Goal: Transaction & Acquisition: Purchase product/service

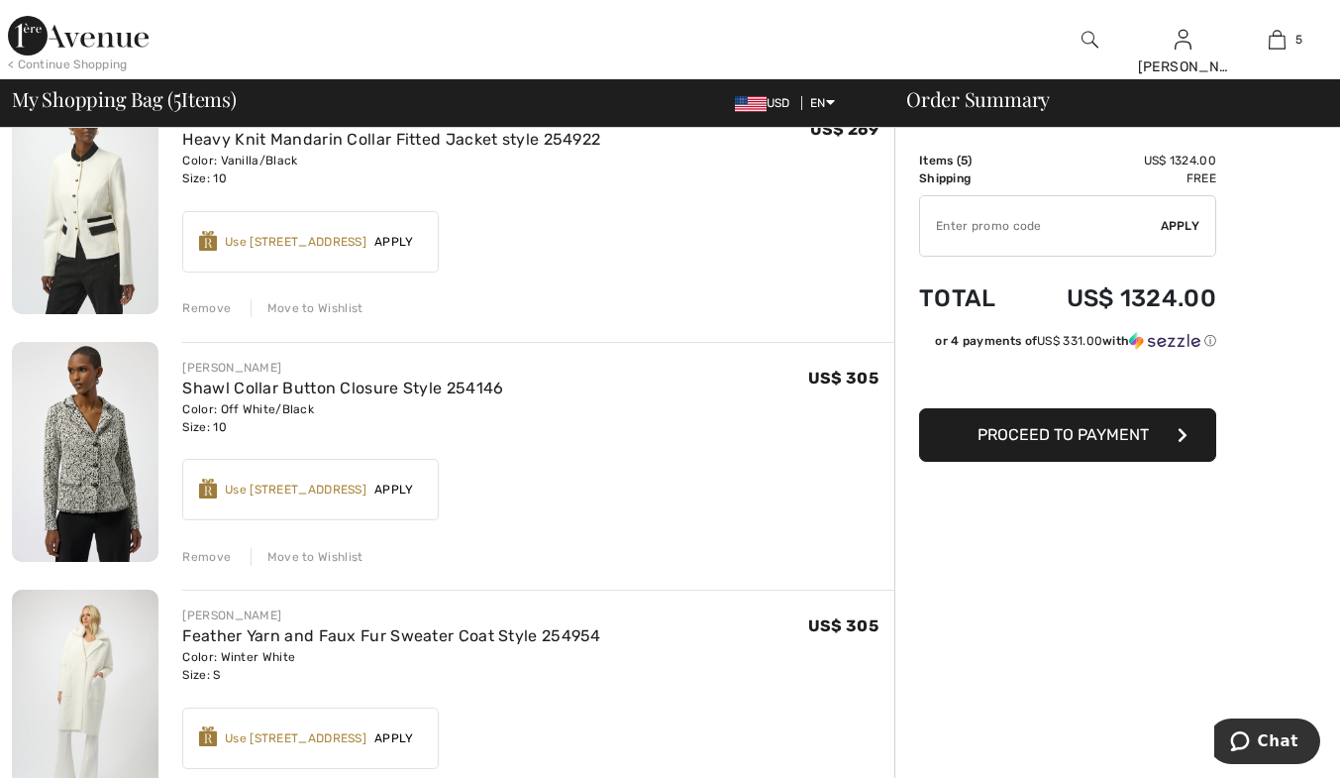
scroll to position [892, 0]
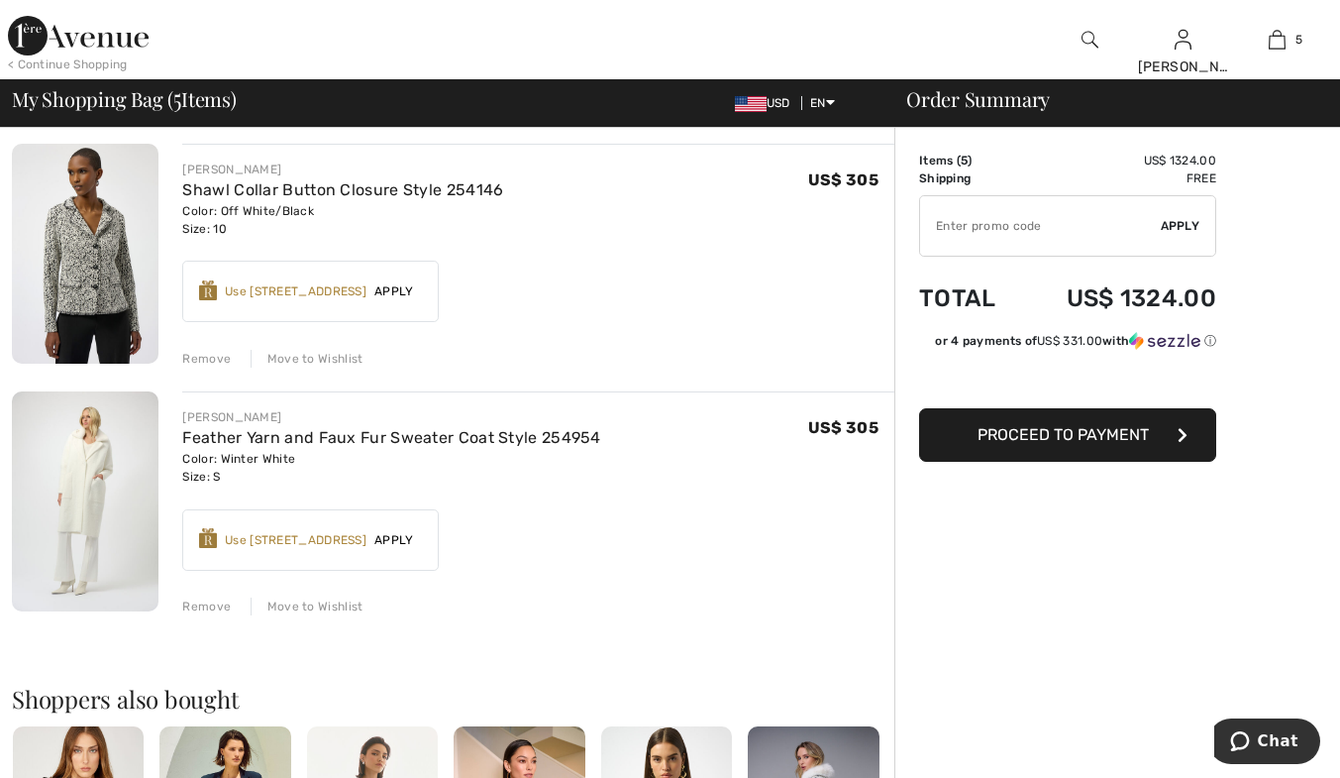
click at [192, 608] on div "Remove" at bounding box center [206, 606] width 49 height 18
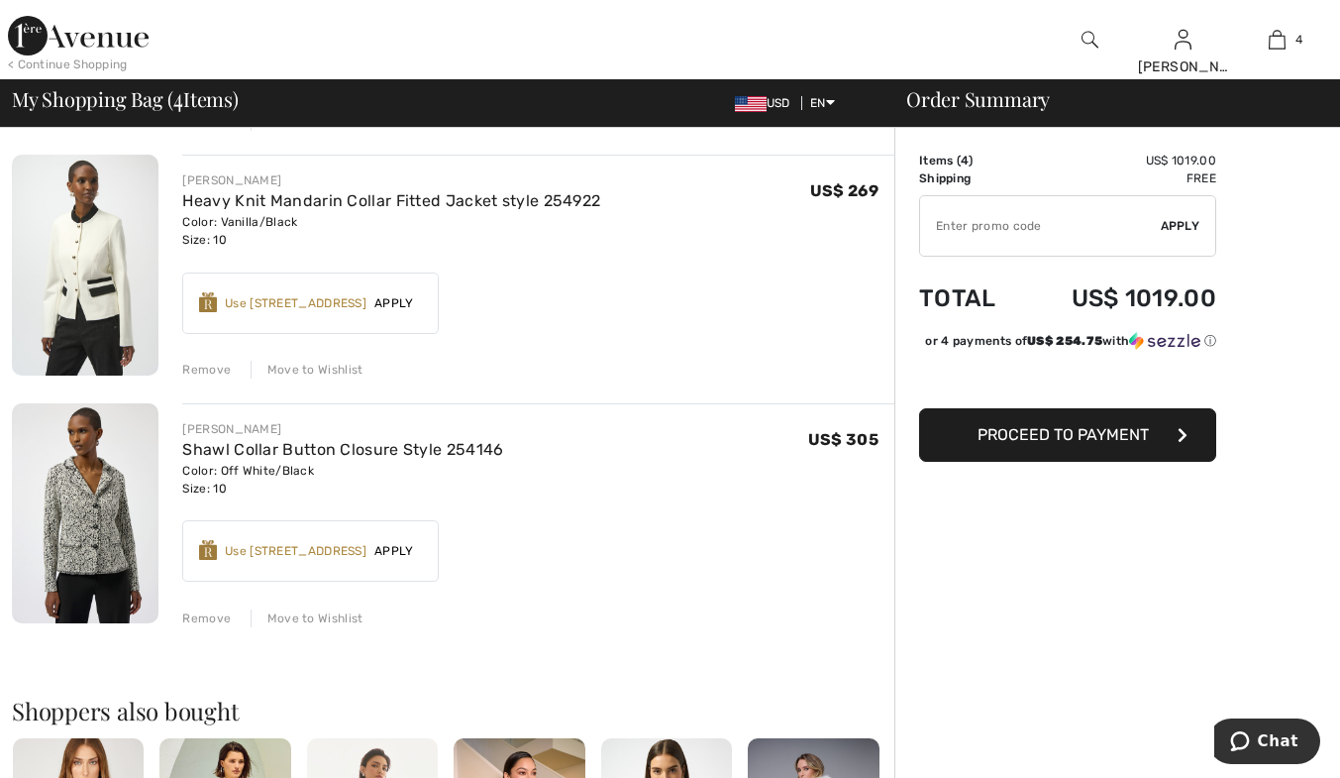
scroll to position [594, 0]
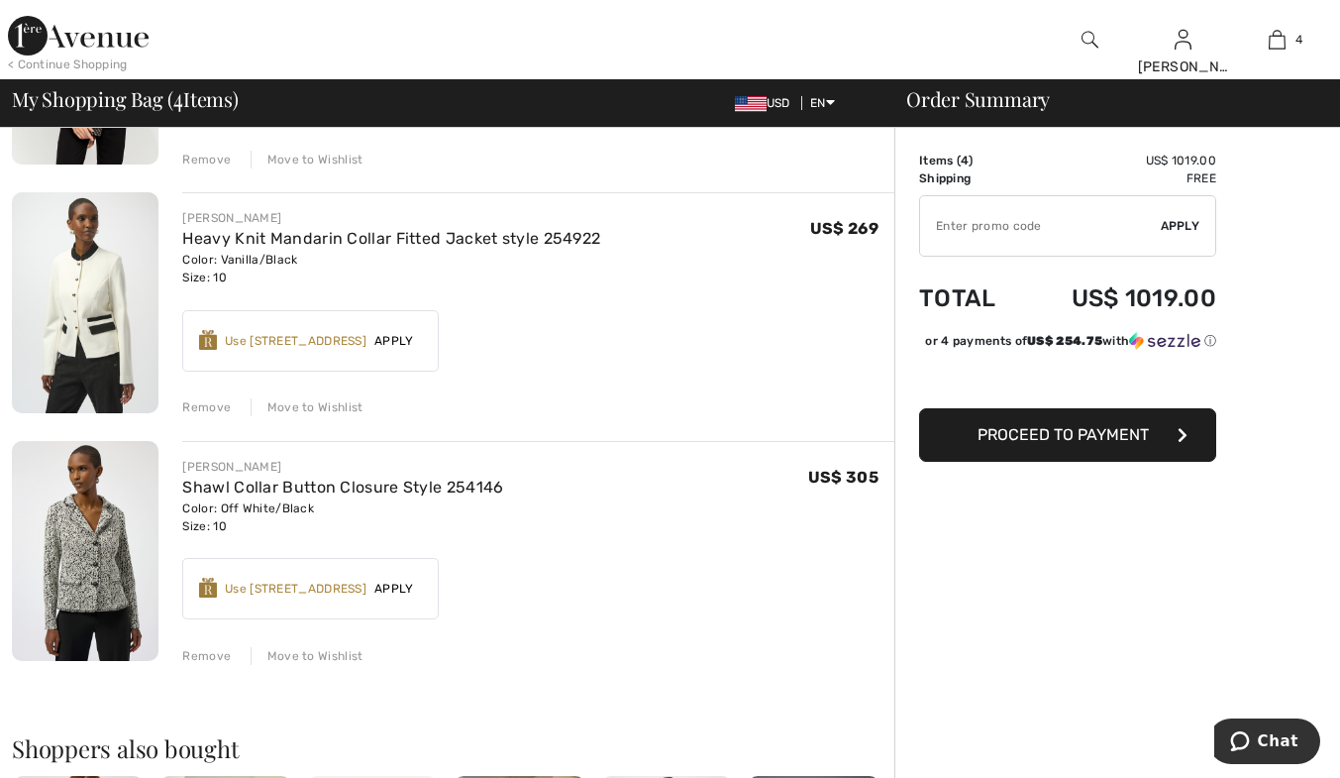
click at [216, 412] on div "Remove" at bounding box center [206, 407] width 49 height 18
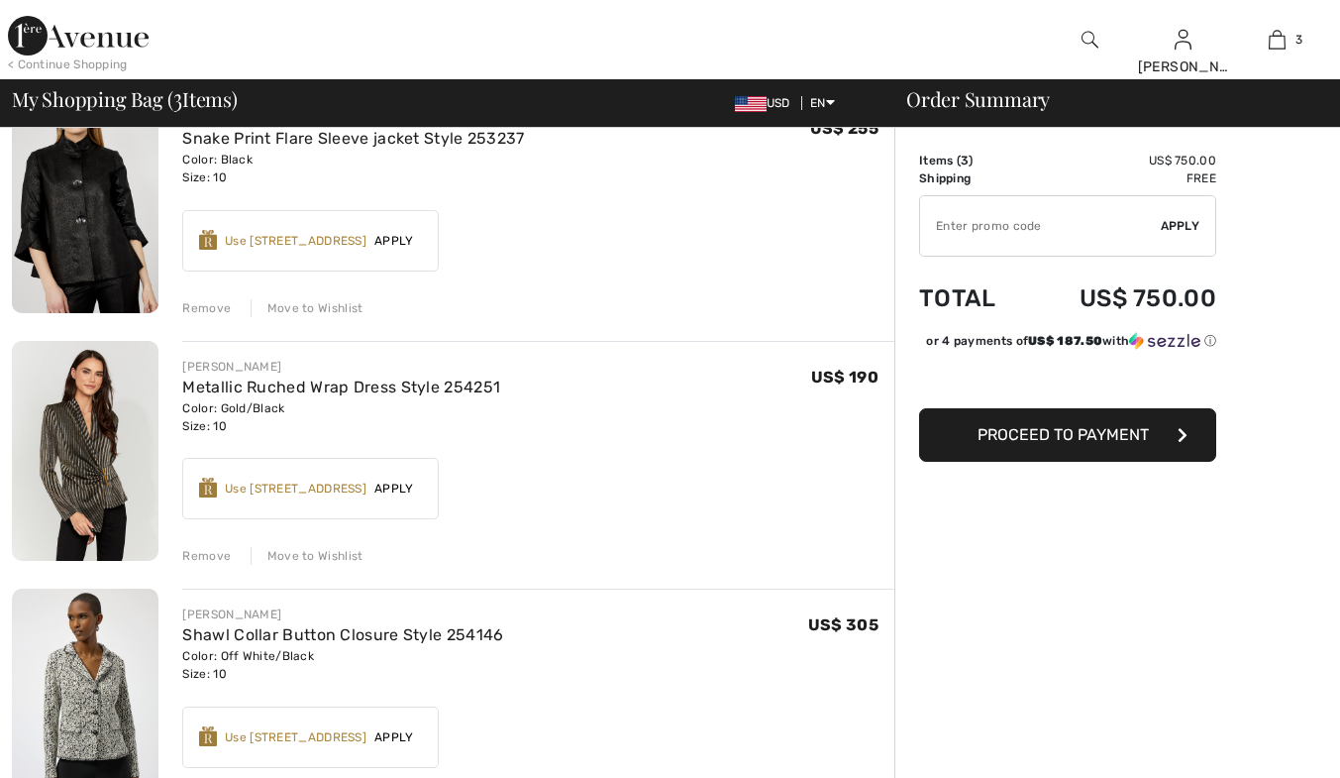
scroll to position [0, 0]
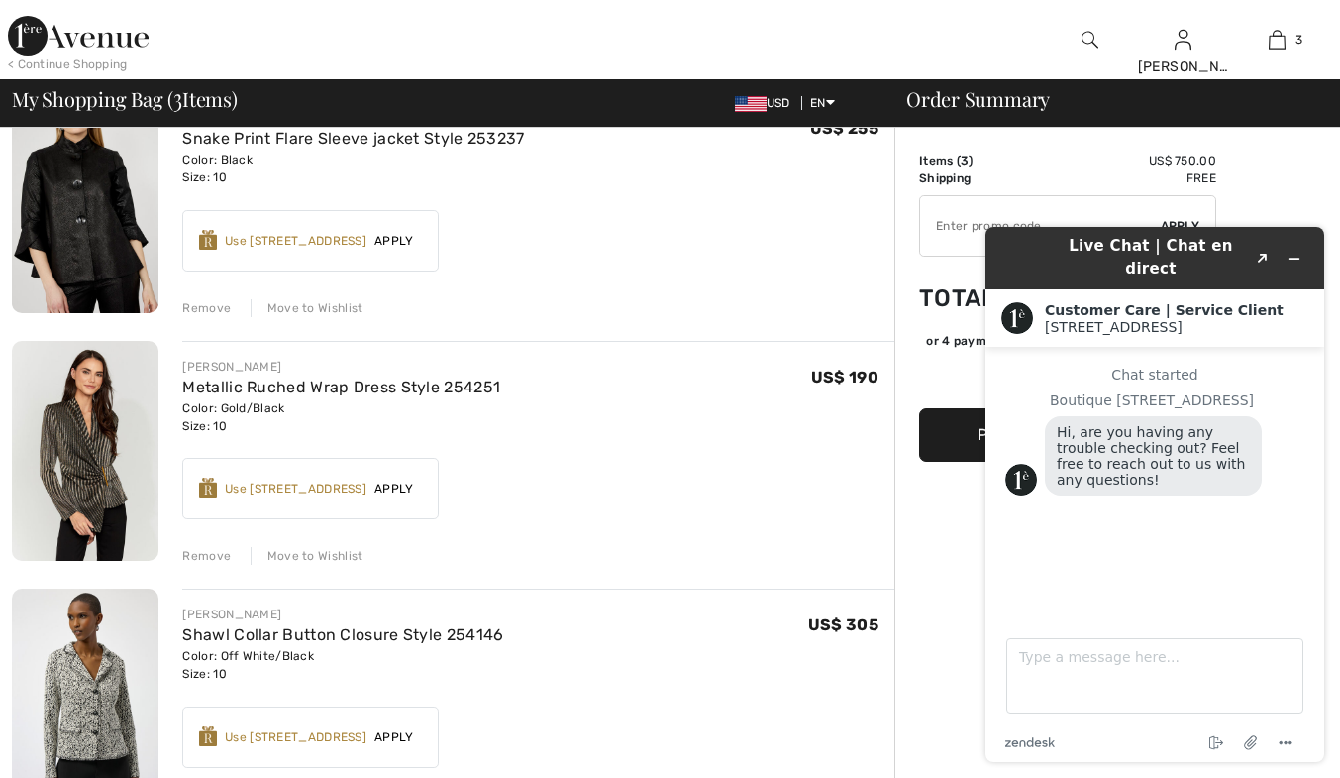
click at [209, 554] on div "Remove" at bounding box center [206, 556] width 49 height 18
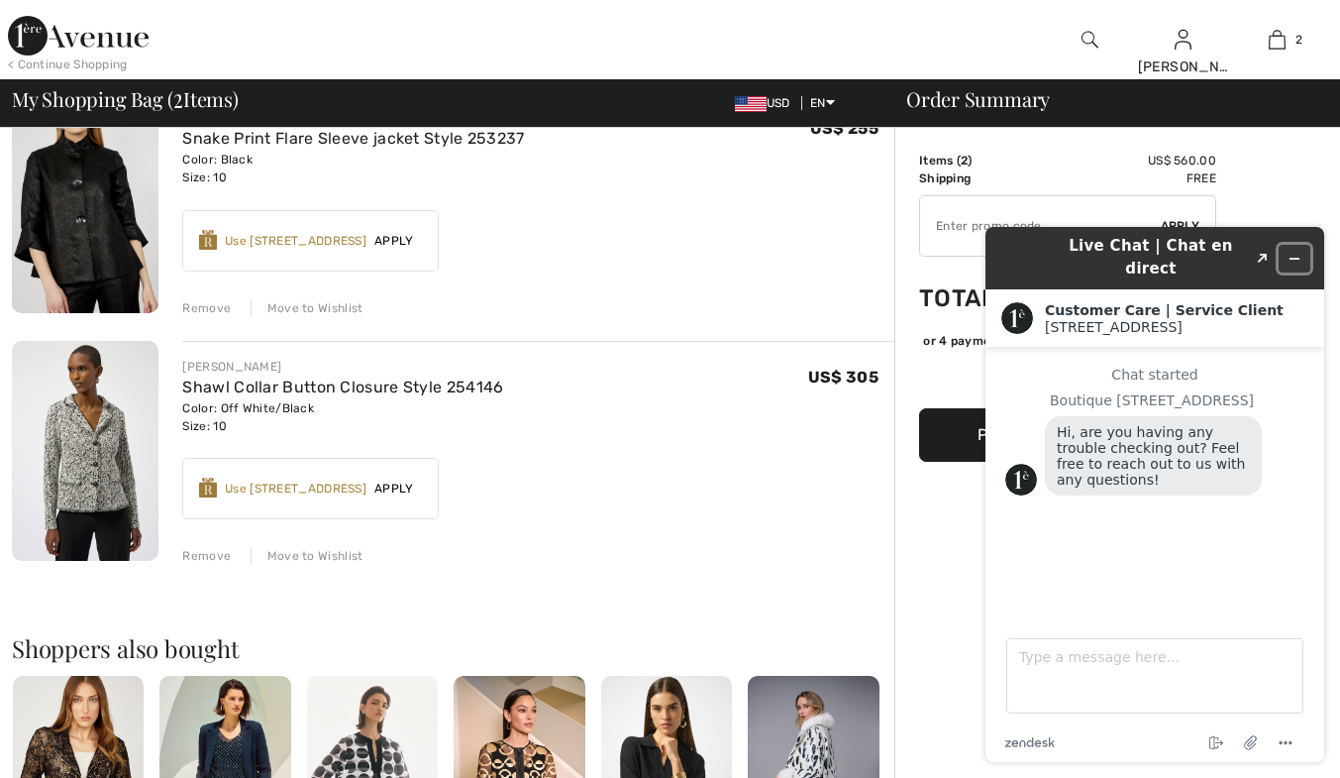
click at [1290, 252] on icon "Minimize widget" at bounding box center [1295, 259] width 14 height 14
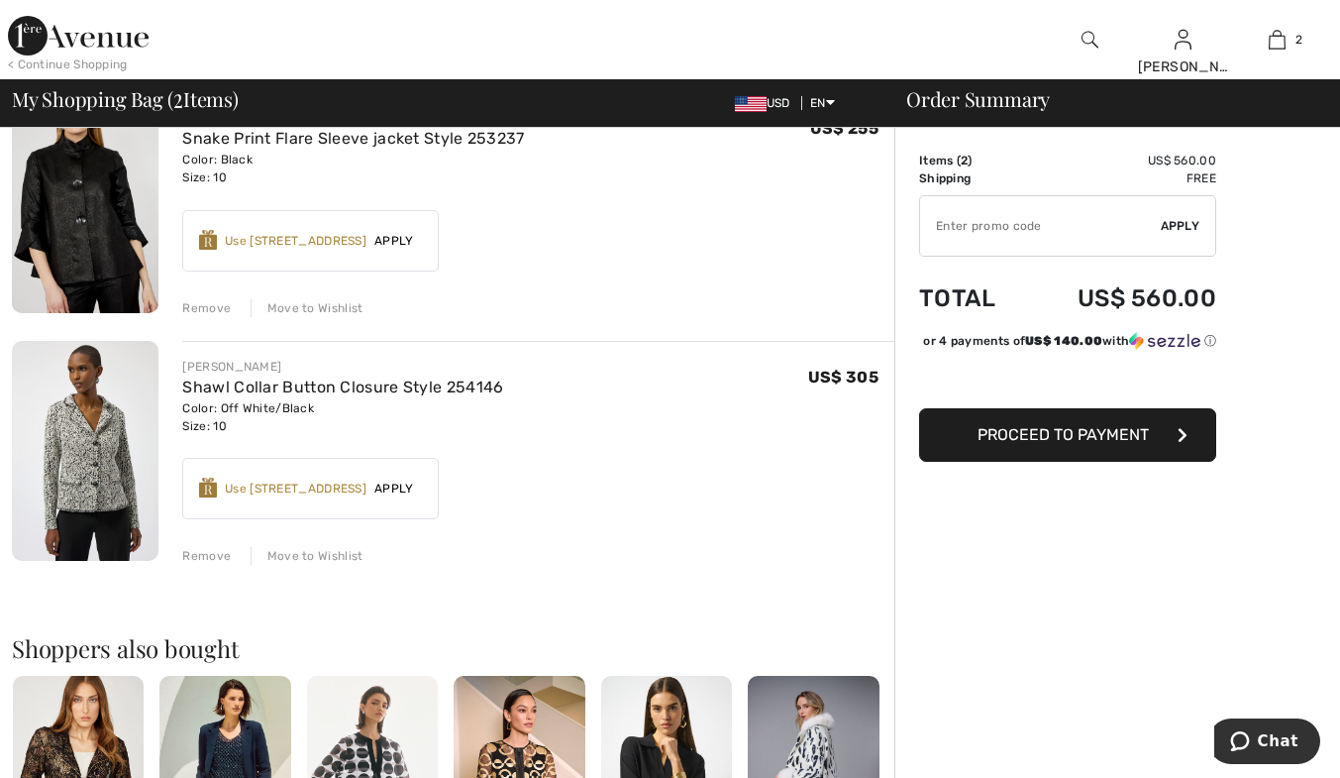
click at [940, 226] on input "TEXT" at bounding box center [1040, 225] width 241 height 59
click at [1156, 233] on input "TEXT" at bounding box center [1040, 225] width 241 height 59
type input "OC00153B14"
click at [1192, 229] on span "Apply" at bounding box center [1181, 226] width 40 height 18
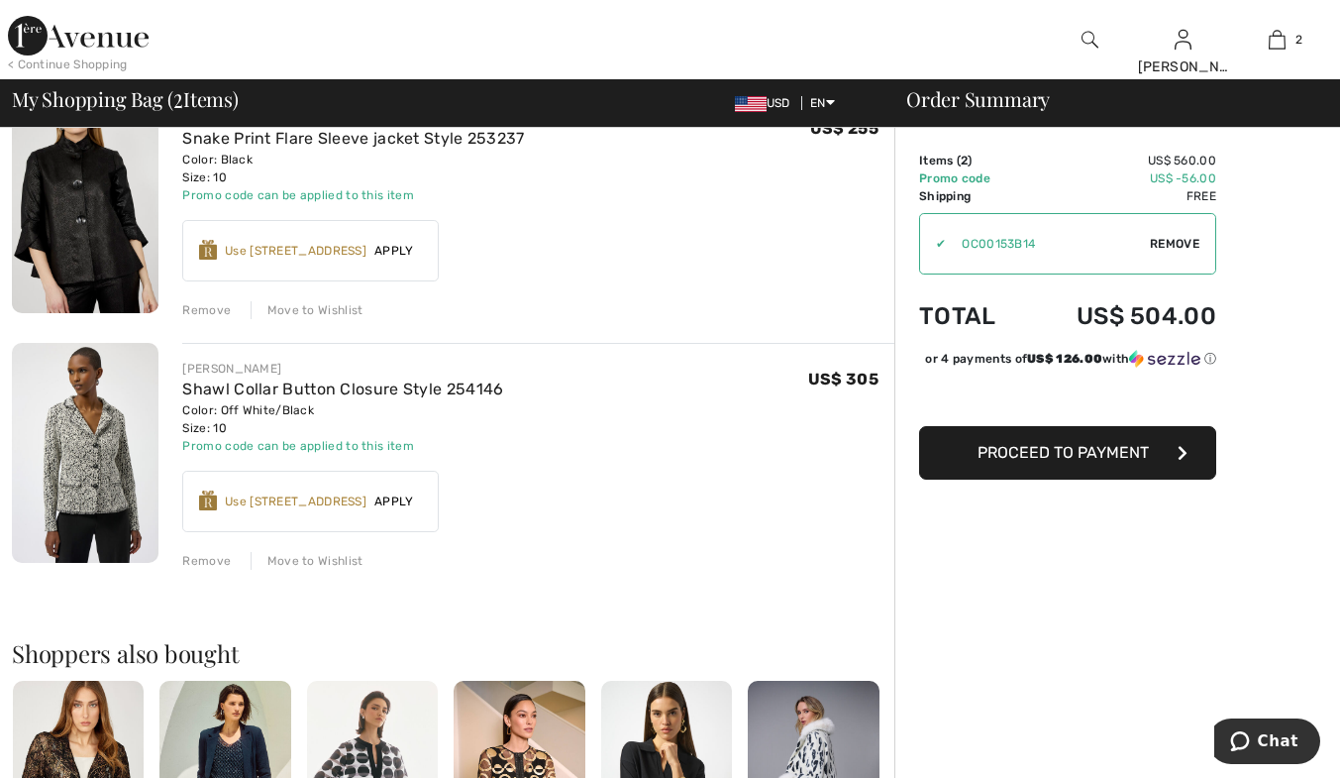
click at [1031, 462] on span "Proceed to Payment" at bounding box center [1063, 452] width 171 height 19
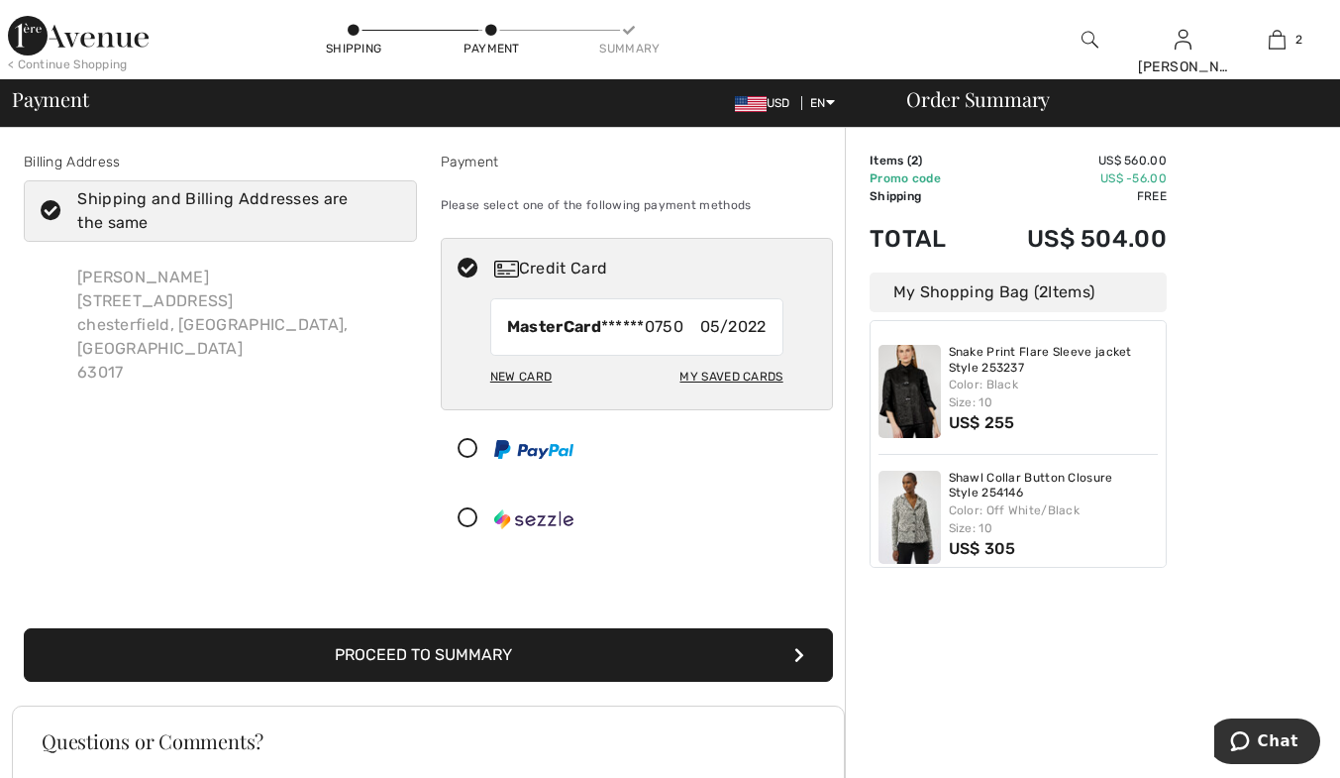
click at [515, 379] on div "New Card" at bounding box center [520, 377] width 61 height 34
radio input "true"
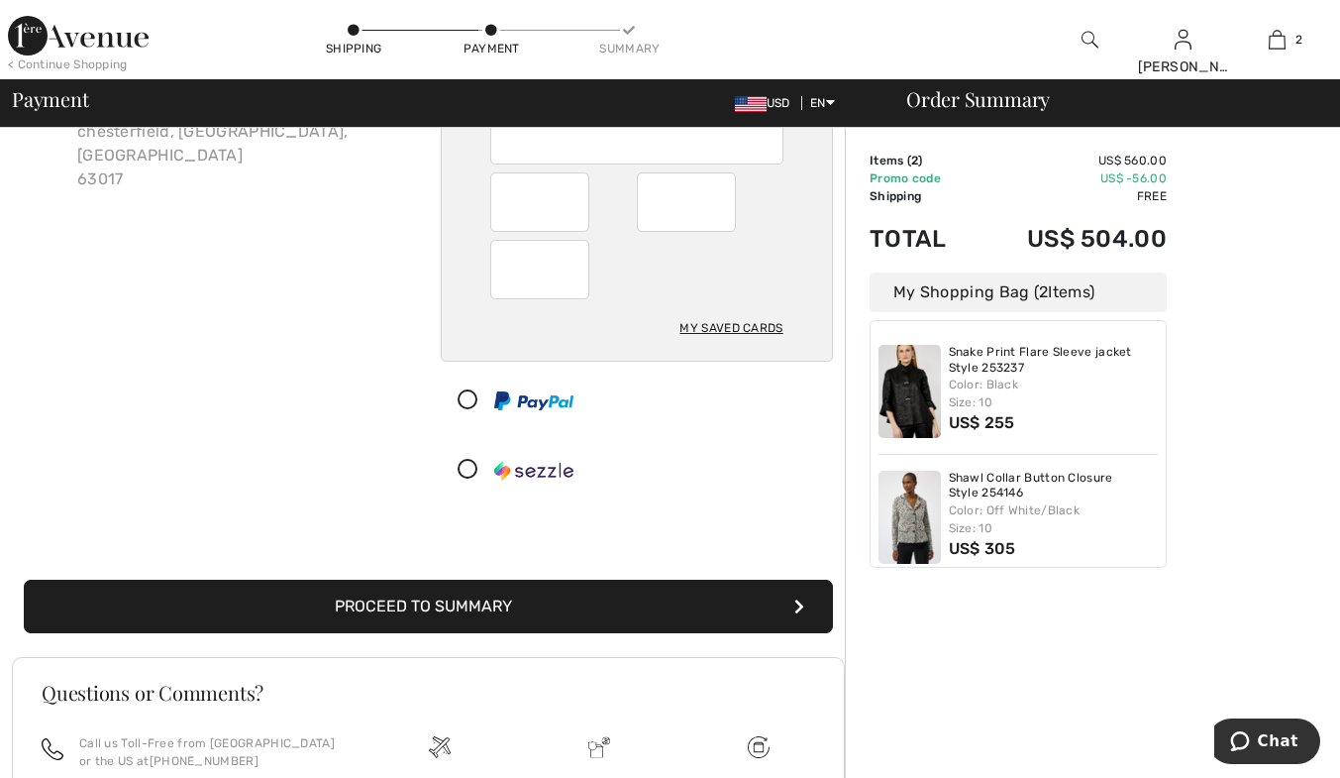
scroll to position [198, 0]
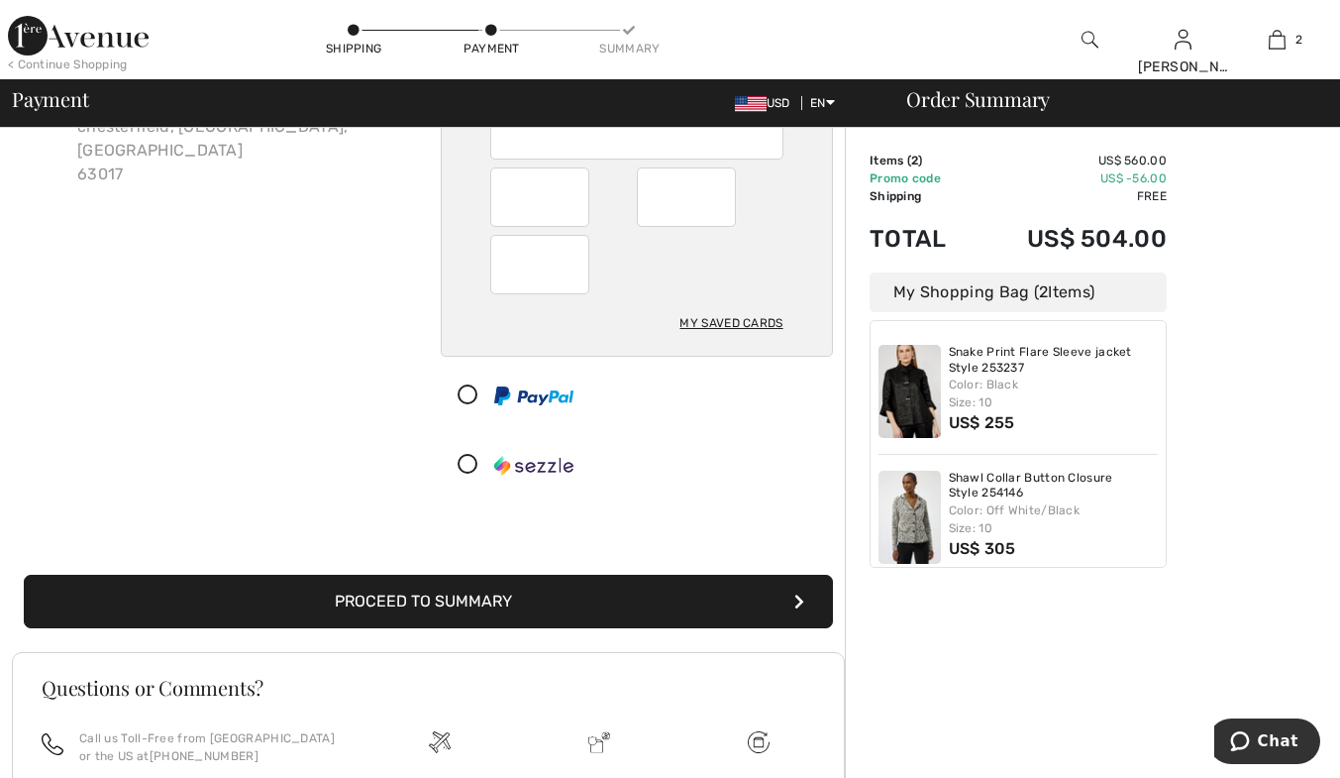
click at [590, 603] on button "Proceed to Summary" at bounding box center [428, 601] width 809 height 53
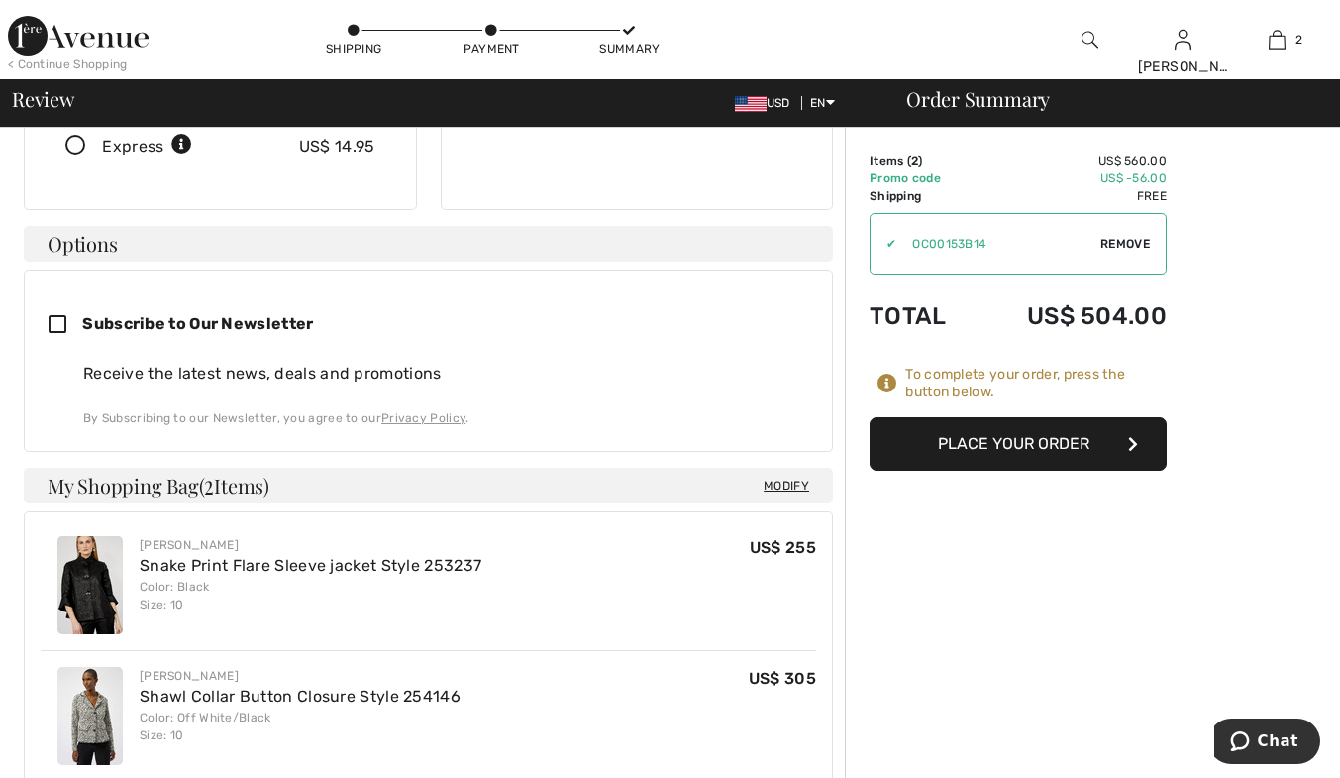
scroll to position [396, 0]
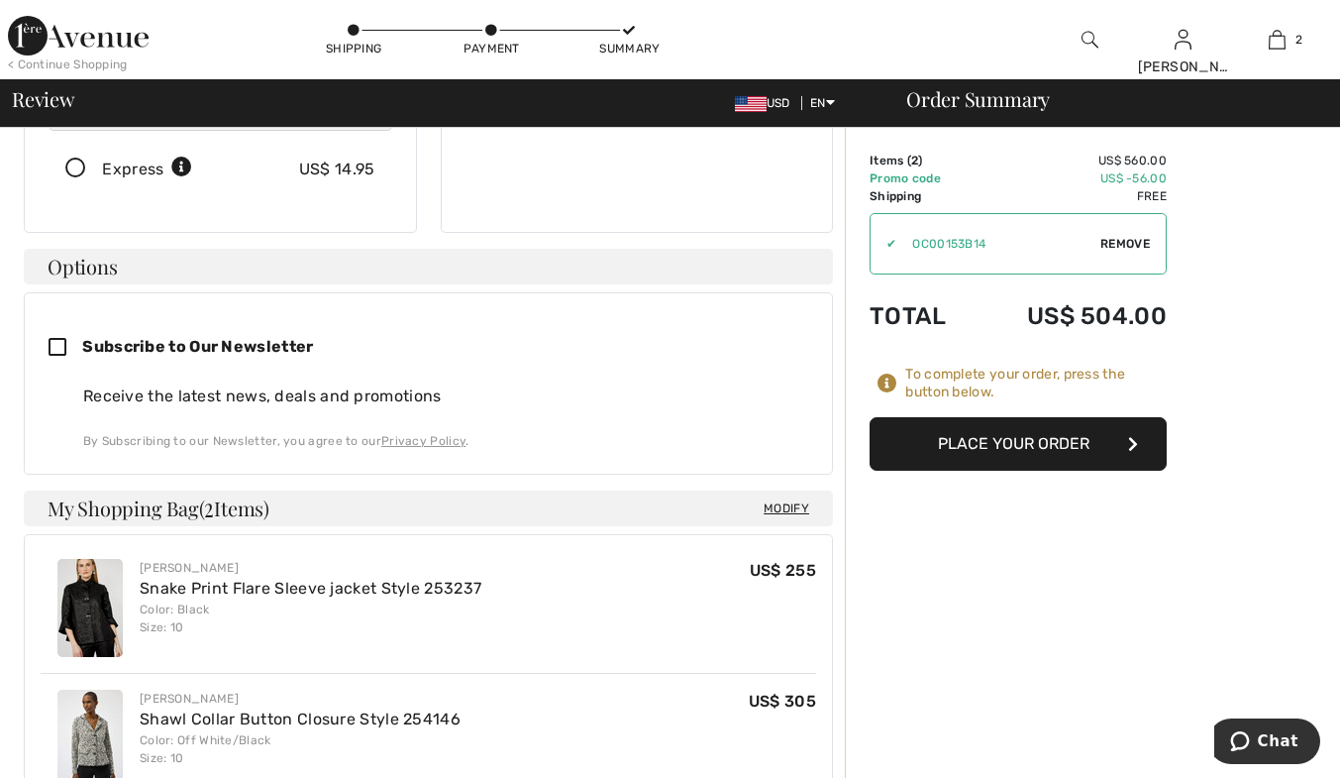
click at [958, 453] on button "Place Your Order" at bounding box center [1018, 443] width 297 height 53
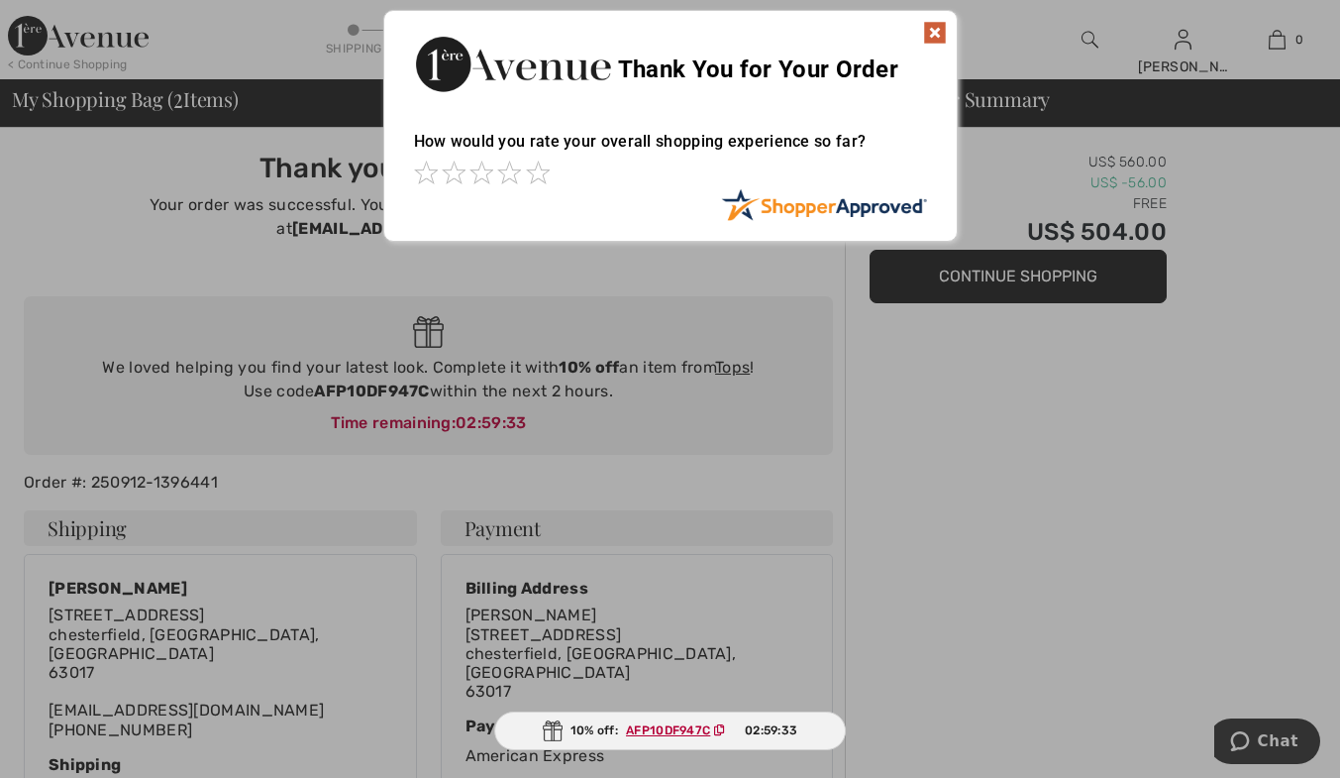
click at [929, 28] on img at bounding box center [935, 33] width 24 height 24
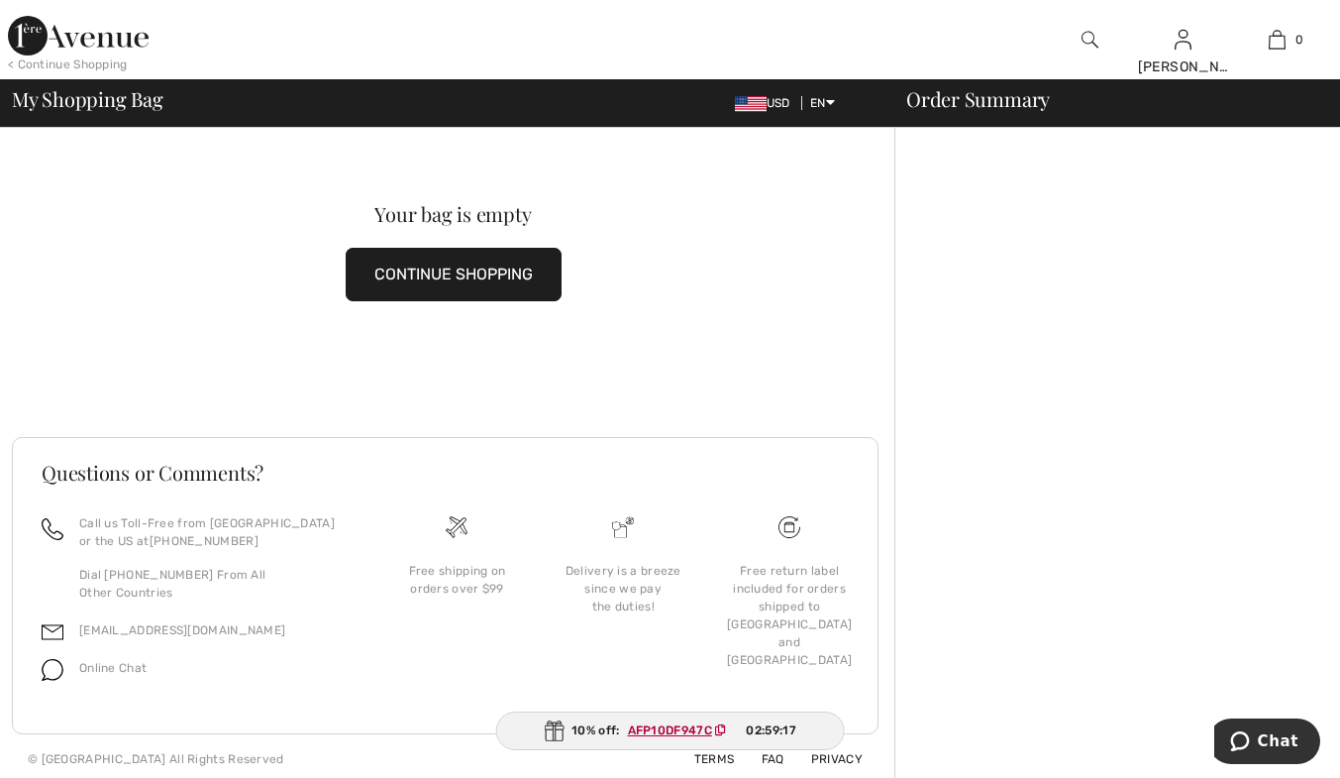
scroll to position [18, 0]
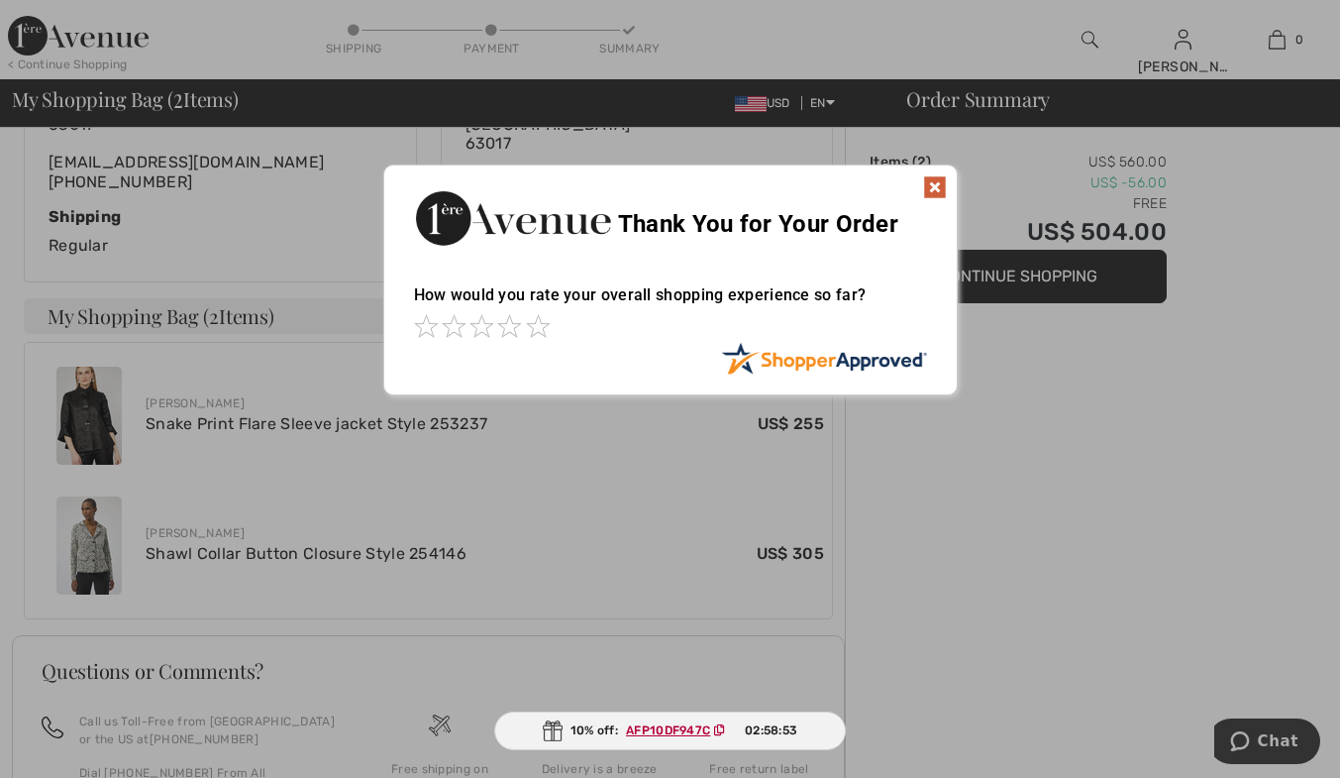
scroll to position [511, 0]
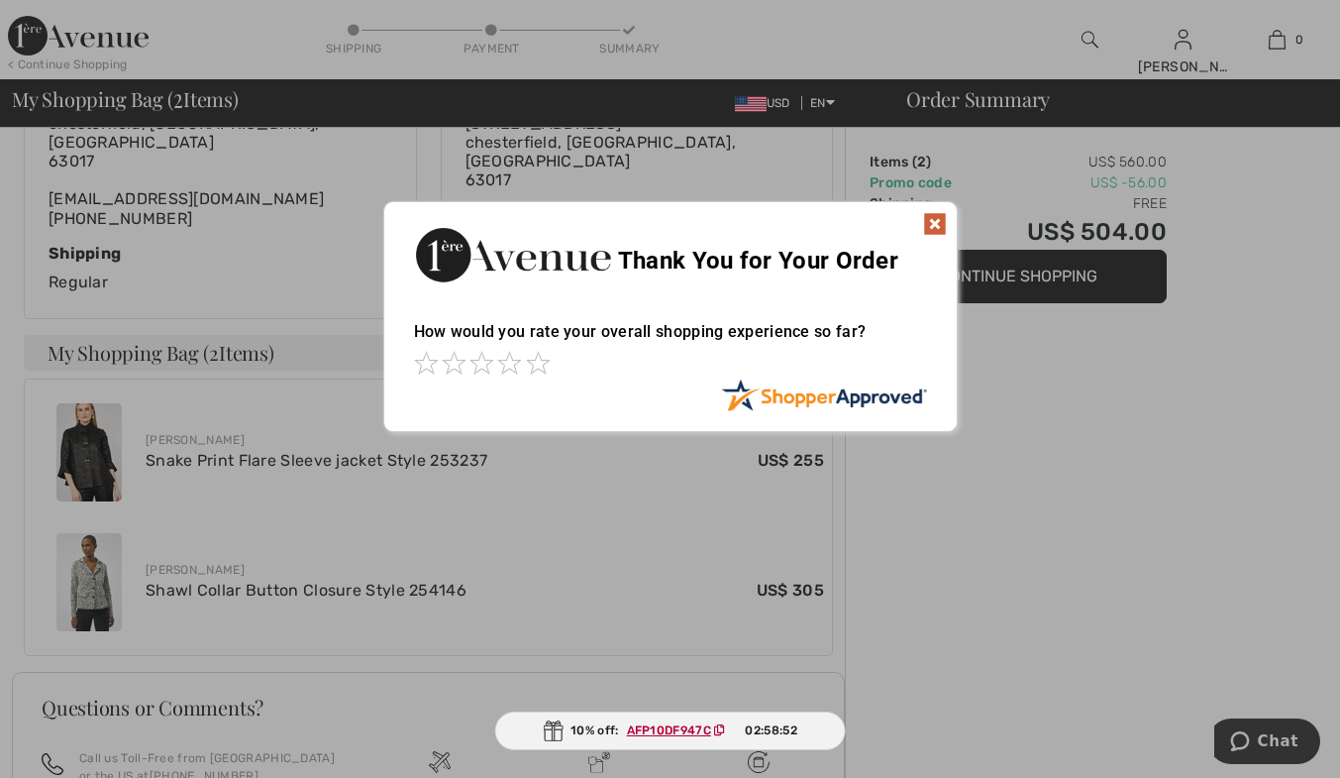
click at [930, 214] on img at bounding box center [935, 224] width 24 height 24
